Goal: Information Seeking & Learning: Learn about a topic

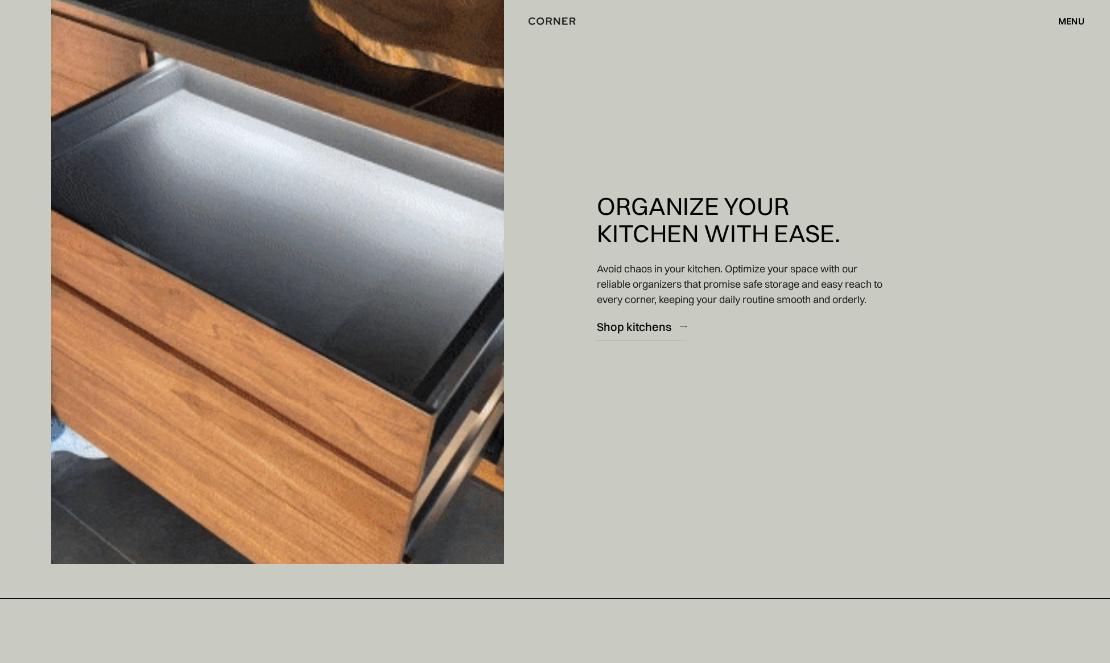
scroll to position [3904, 0]
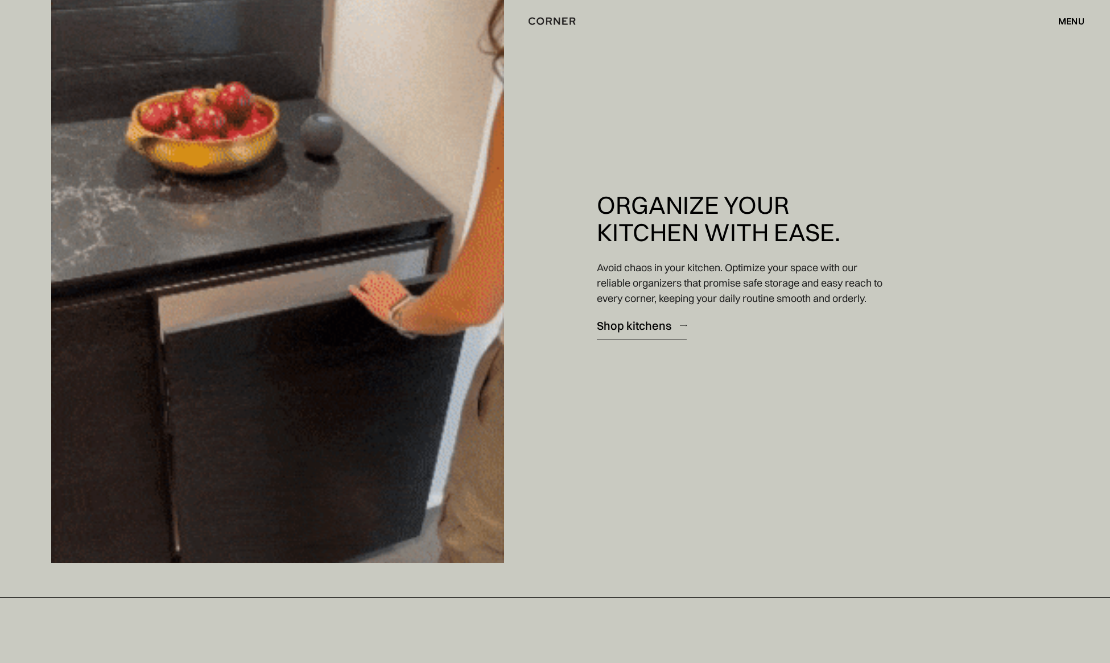
click at [633, 325] on div "Shop kitchens" at bounding box center [634, 325] width 75 height 15
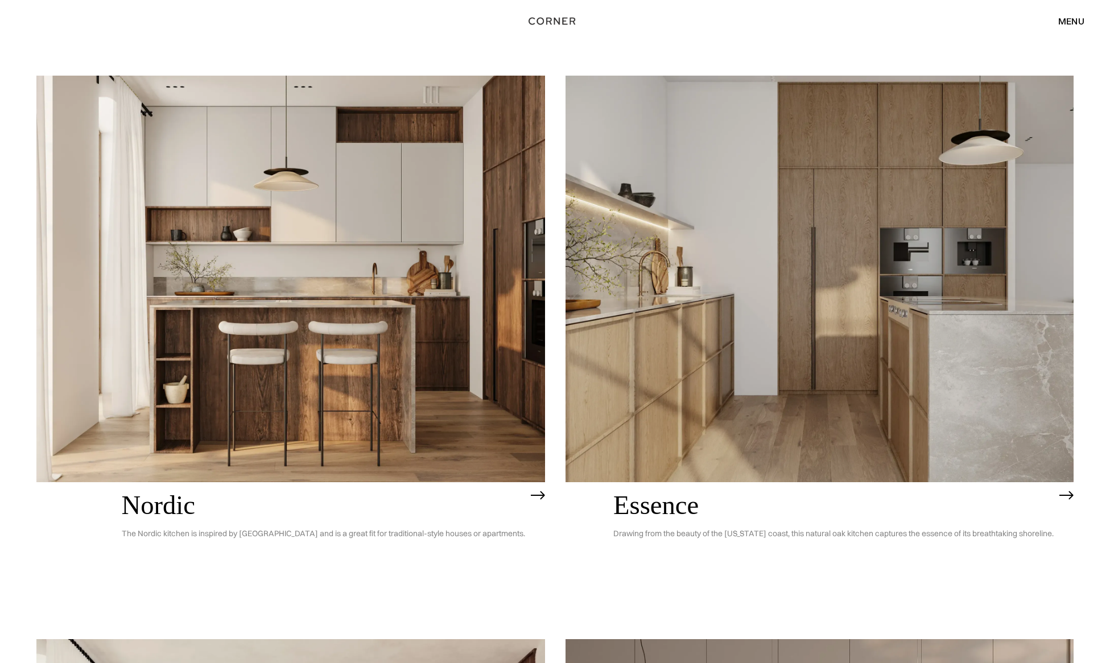
scroll to position [83, 0]
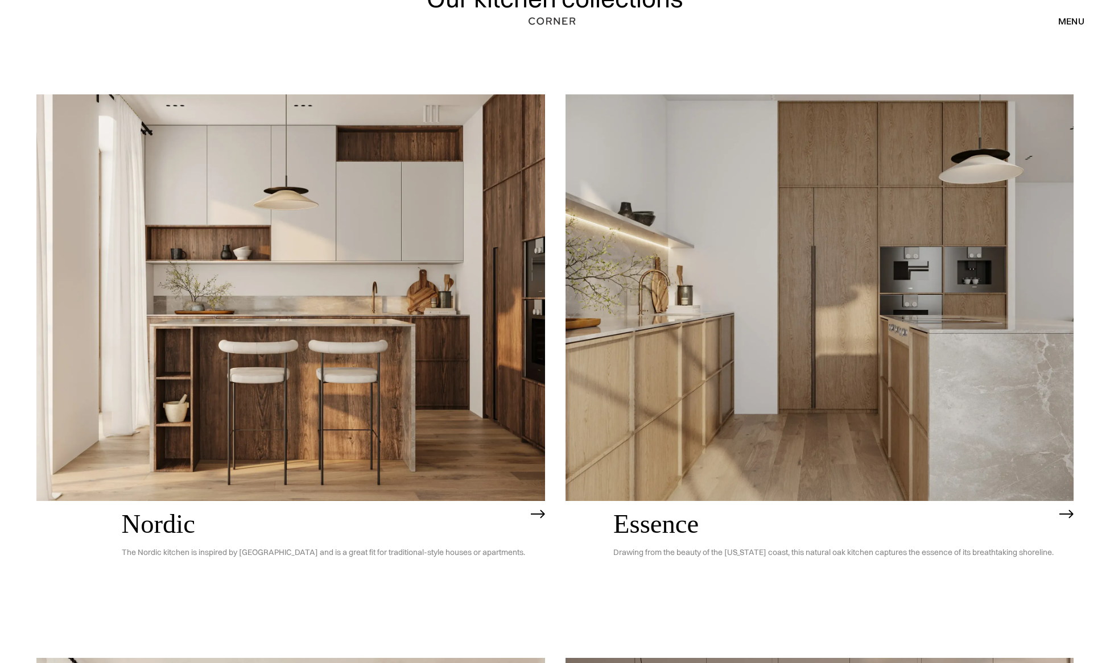
click at [785, 263] on img at bounding box center [820, 297] width 509 height 407
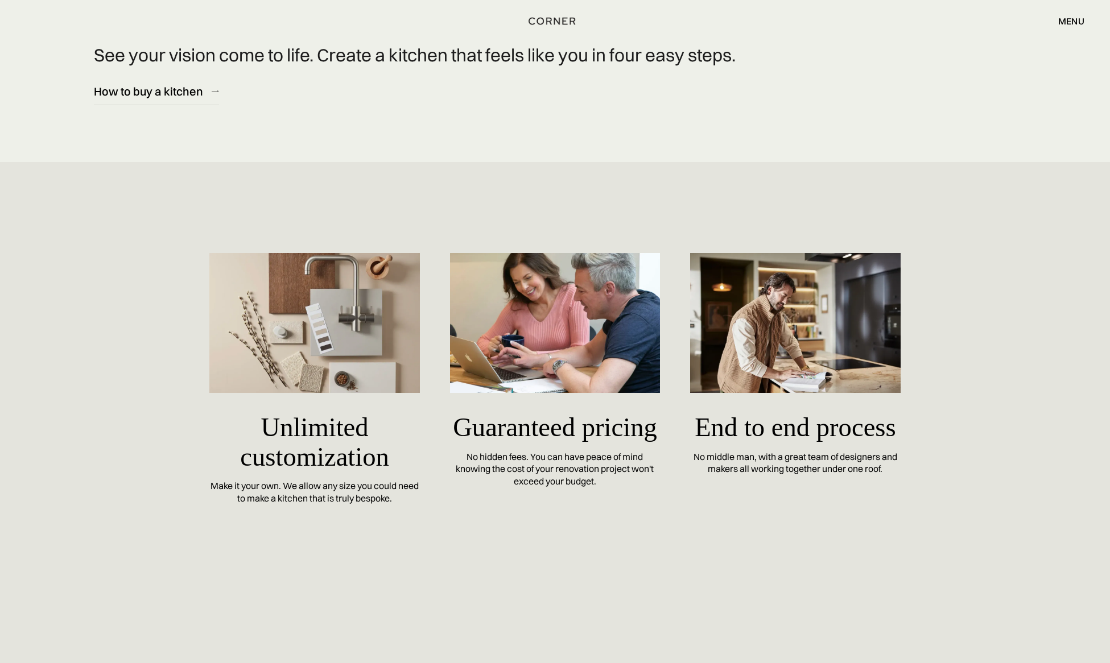
scroll to position [4681, 0]
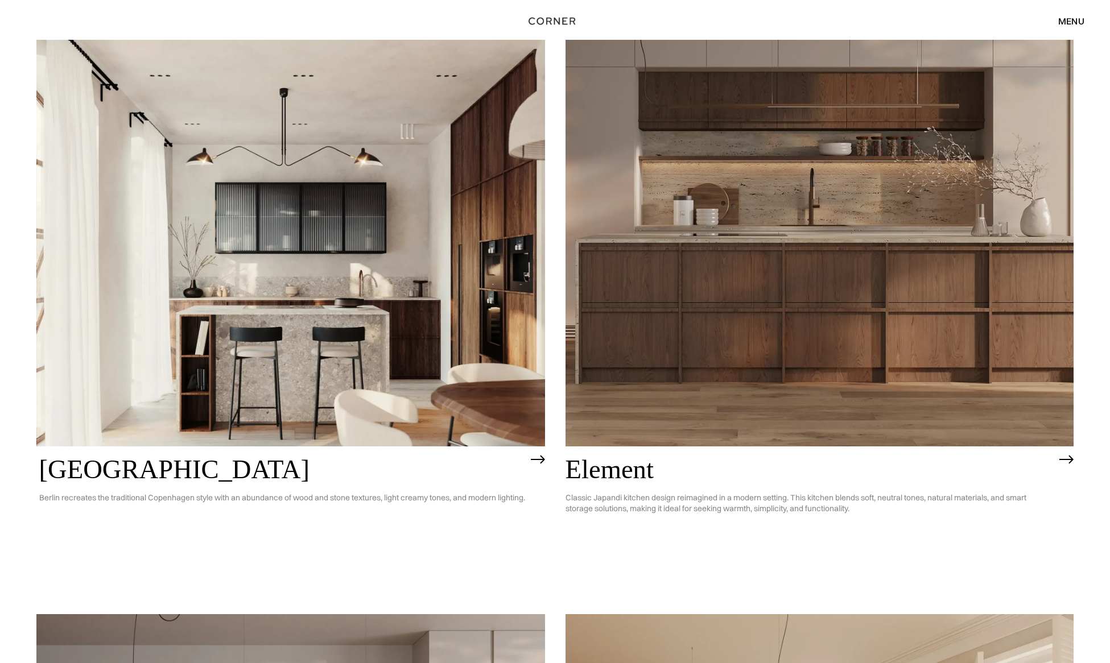
scroll to position [731, 0]
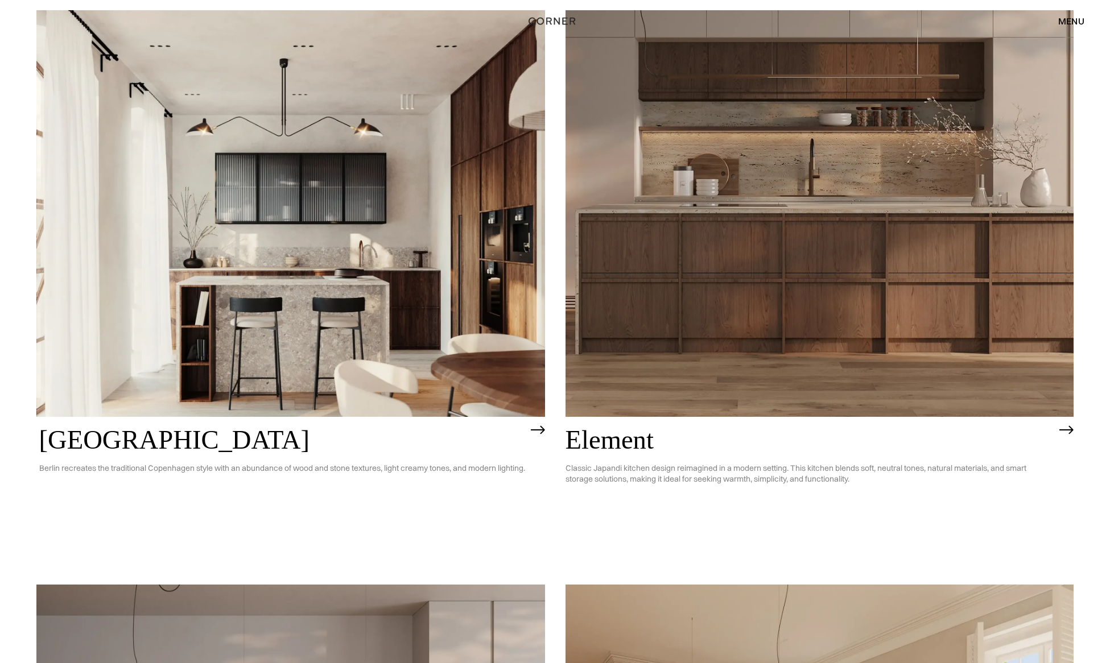
click at [691, 323] on img at bounding box center [820, 213] width 509 height 407
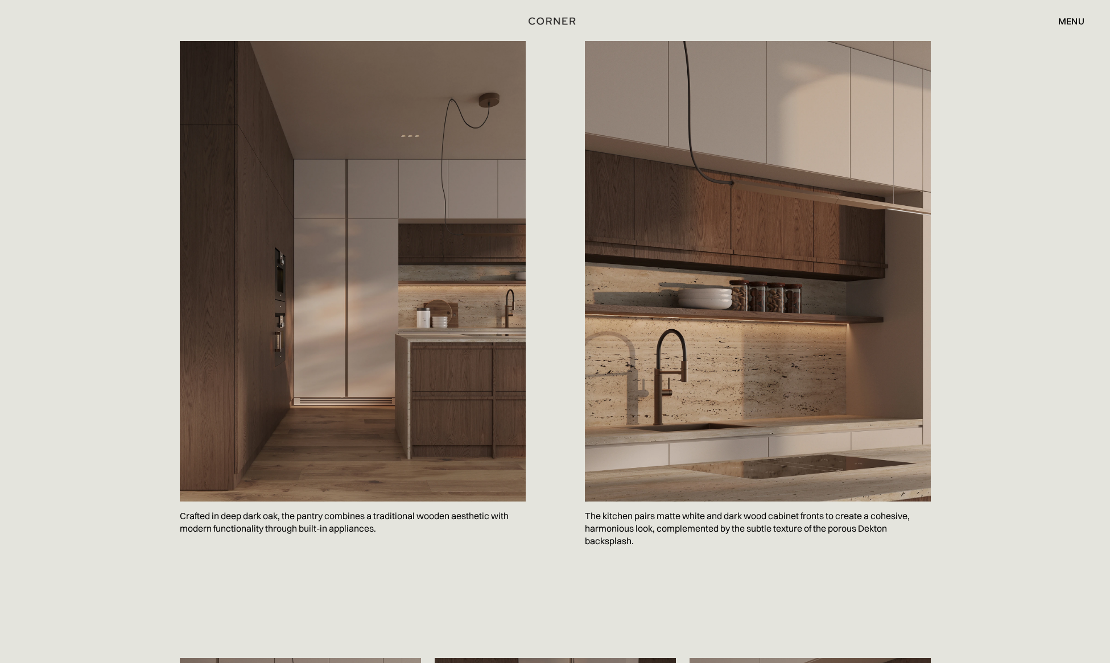
scroll to position [1260, 0]
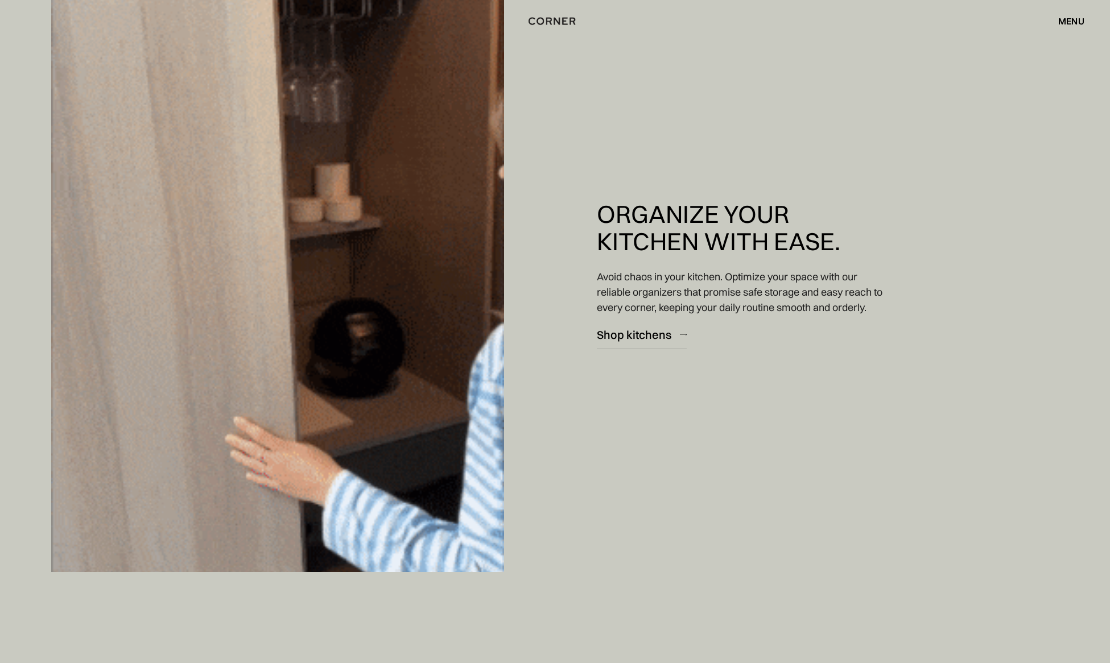
scroll to position [3896, 0]
